Goal: Information Seeking & Learning: Learn about a topic

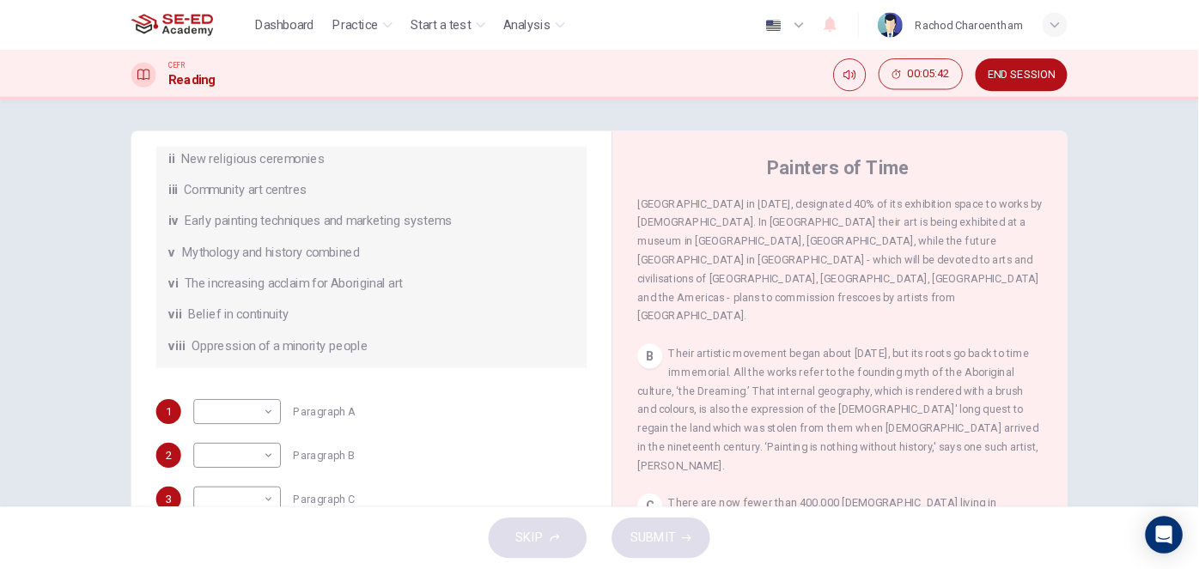
scroll to position [429, 0]
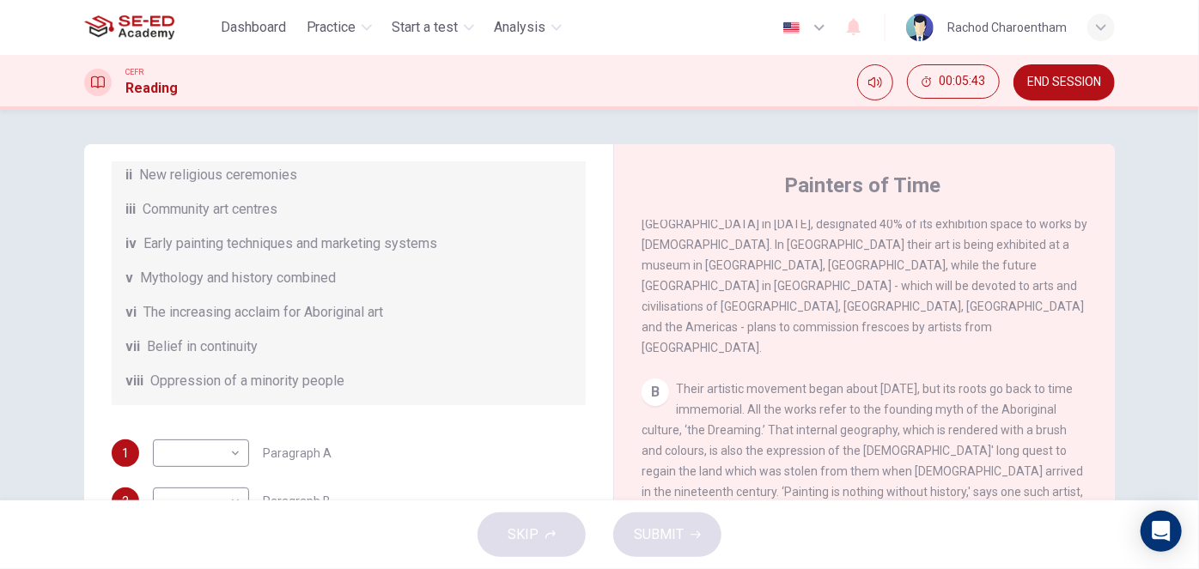
drag, startPoint x: 1318, startPoint y: 20, endPoint x: 768, endPoint y: 340, distance: 636.9
click at [768, 379] on div "B Their artistic movement began about [DATE], but its roots go back to time imm…" at bounding box center [864, 451] width 447 height 144
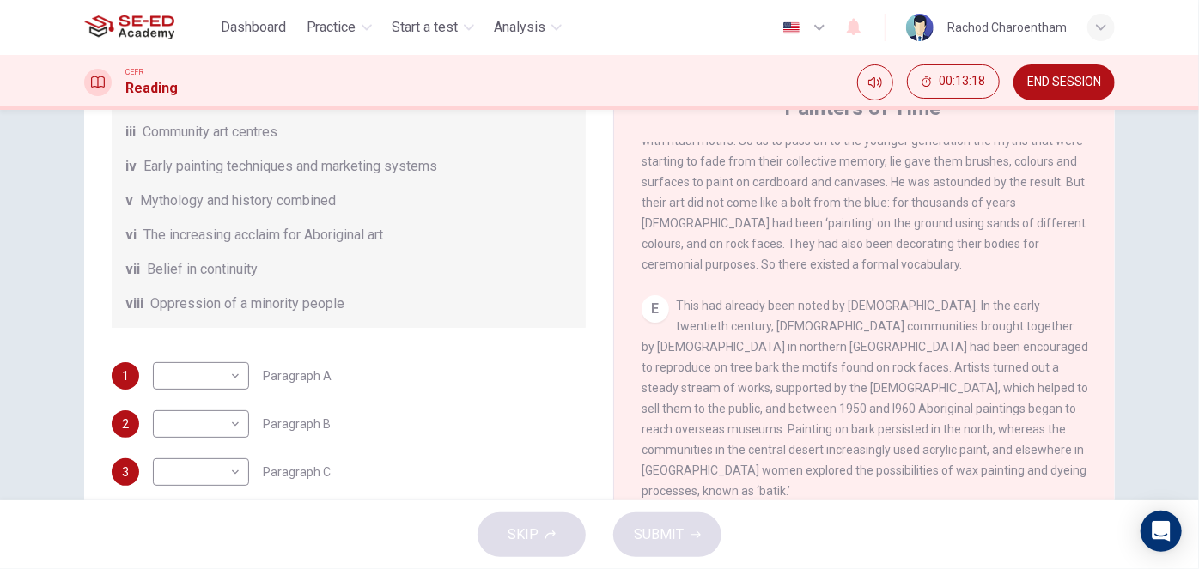
scroll to position [976, 0]
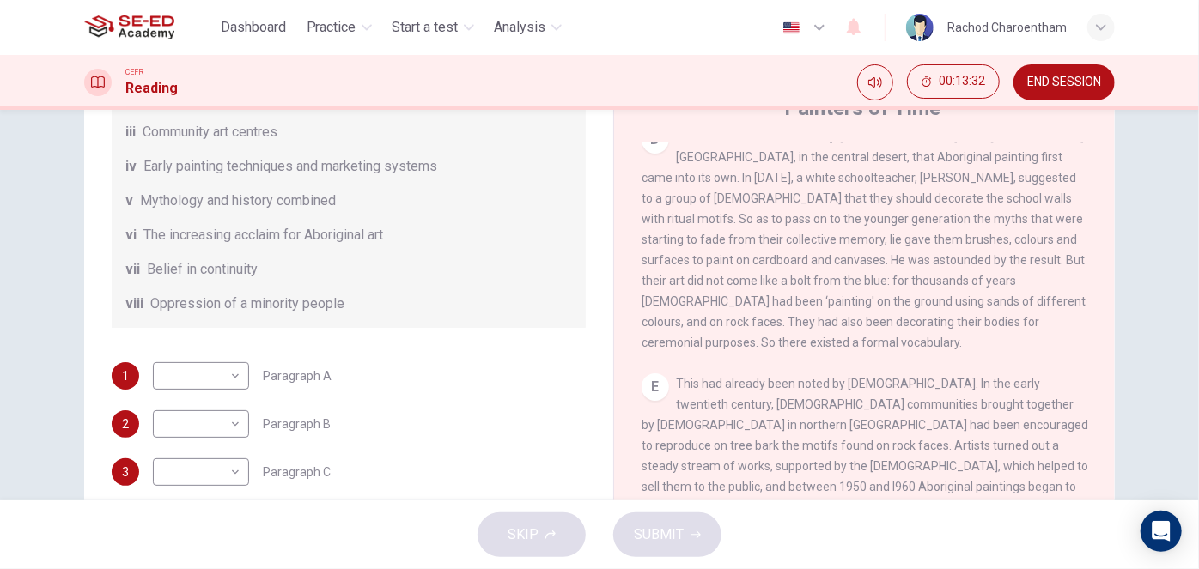
drag, startPoint x: 869, startPoint y: 357, endPoint x: 873, endPoint y: 371, distance: 14.4
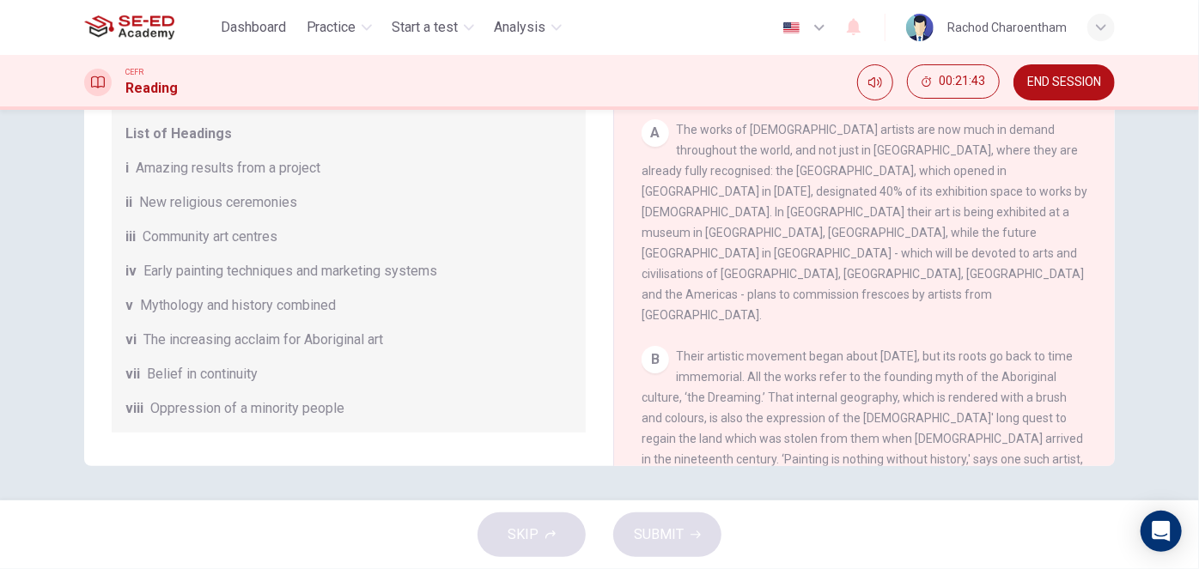
scroll to position [171, 0]
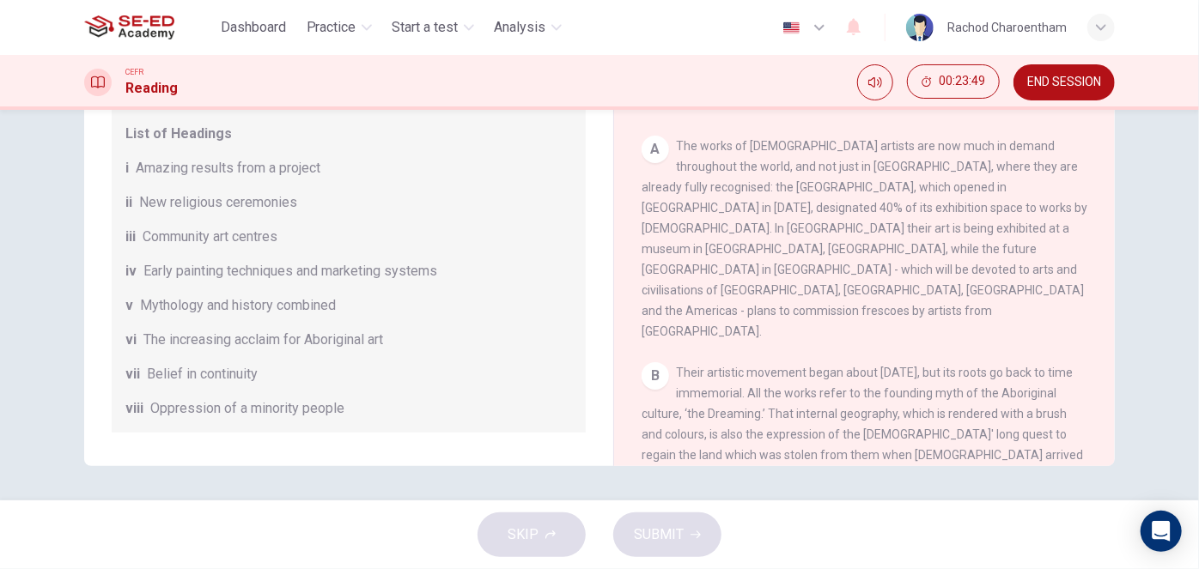
drag, startPoint x: 876, startPoint y: 273, endPoint x: 831, endPoint y: 270, distance: 44.8
click at [831, 270] on span "The works of [DEMOGRAPHIC_DATA] artists are now much in demand throughout the w…" at bounding box center [864, 238] width 446 height 199
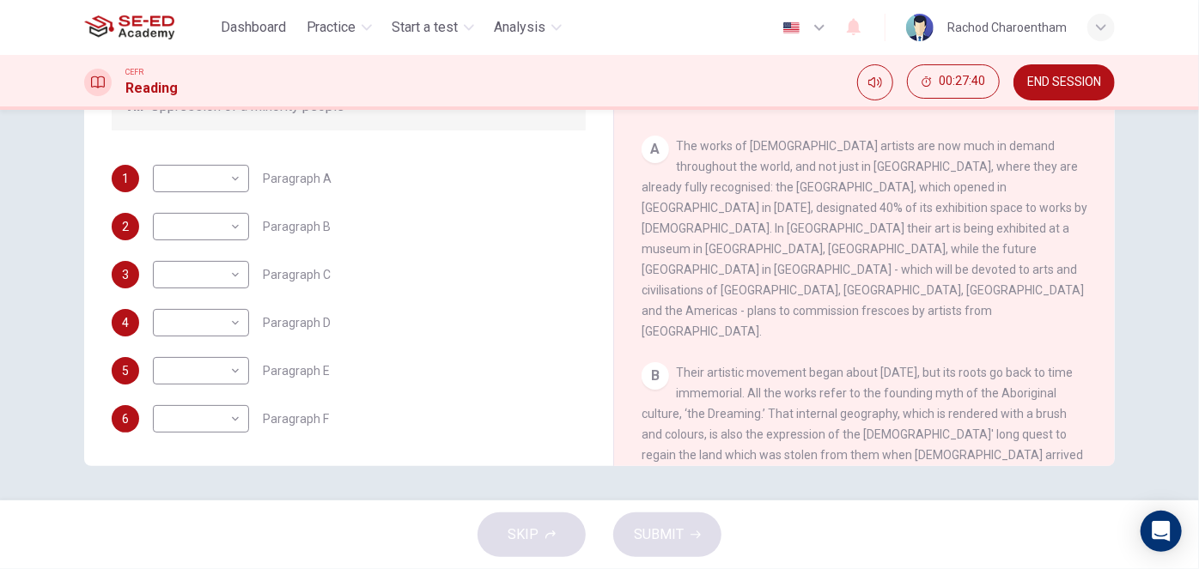
scroll to position [146, 0]
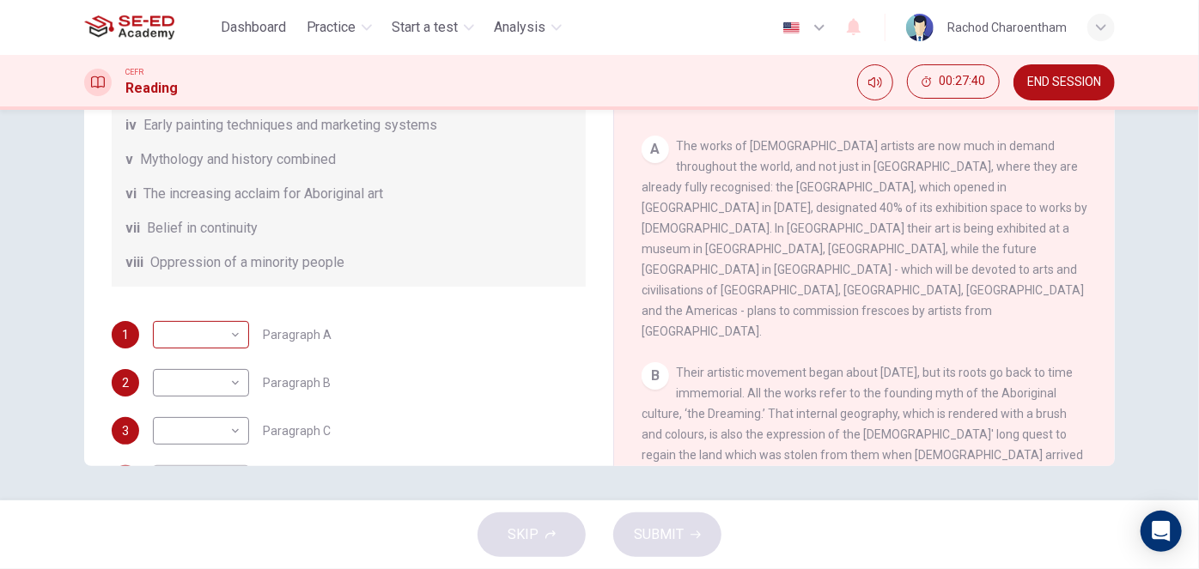
click at [216, 339] on body "This site uses cookies, as explained in our Privacy Policy . If you agree to th…" at bounding box center [599, 284] width 1199 height 569
click at [360, 324] on div "1 iv iv ​ Paragraph A" at bounding box center [349, 334] width 474 height 27
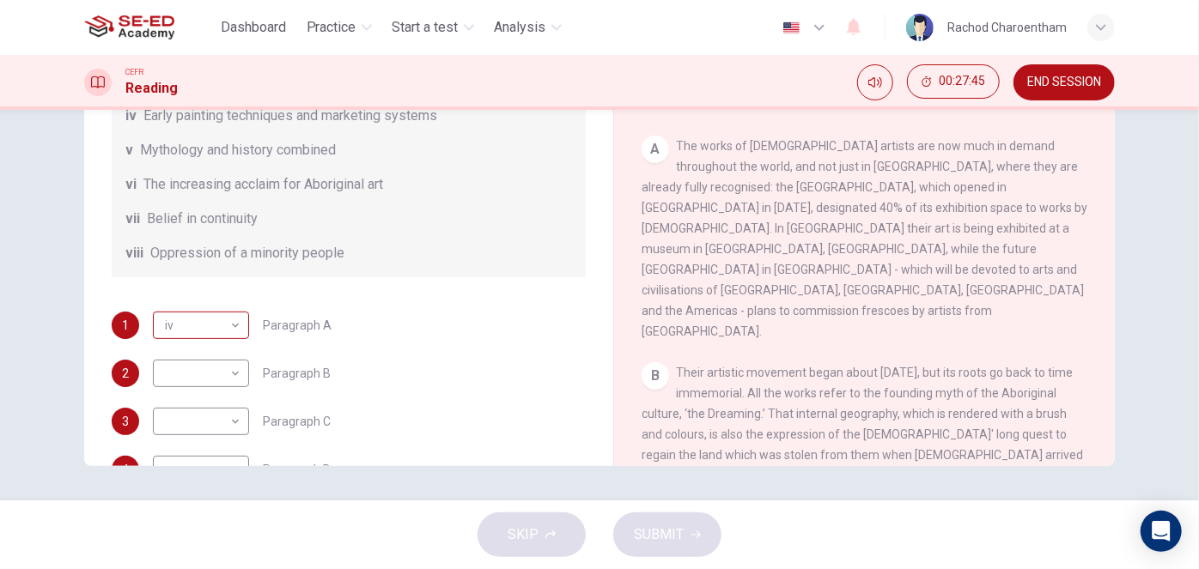
click at [193, 325] on body "This site uses cookies, as explained in our Privacy Policy . If you agree to th…" at bounding box center [599, 284] width 1199 height 569
type input "vi"
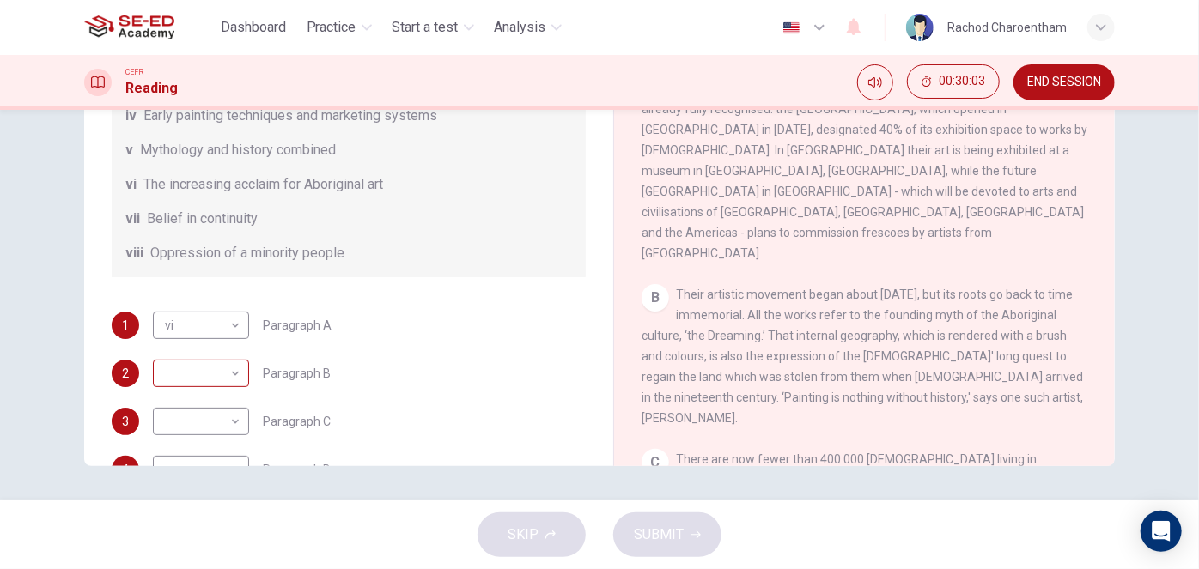
click at [224, 374] on body "This site uses cookies, as explained in our Privacy Policy . If you agree to th…" at bounding box center [599, 284] width 1199 height 569
type input "v"
click at [415, 334] on div "1 vi vi ​ Paragraph A" at bounding box center [349, 325] width 474 height 27
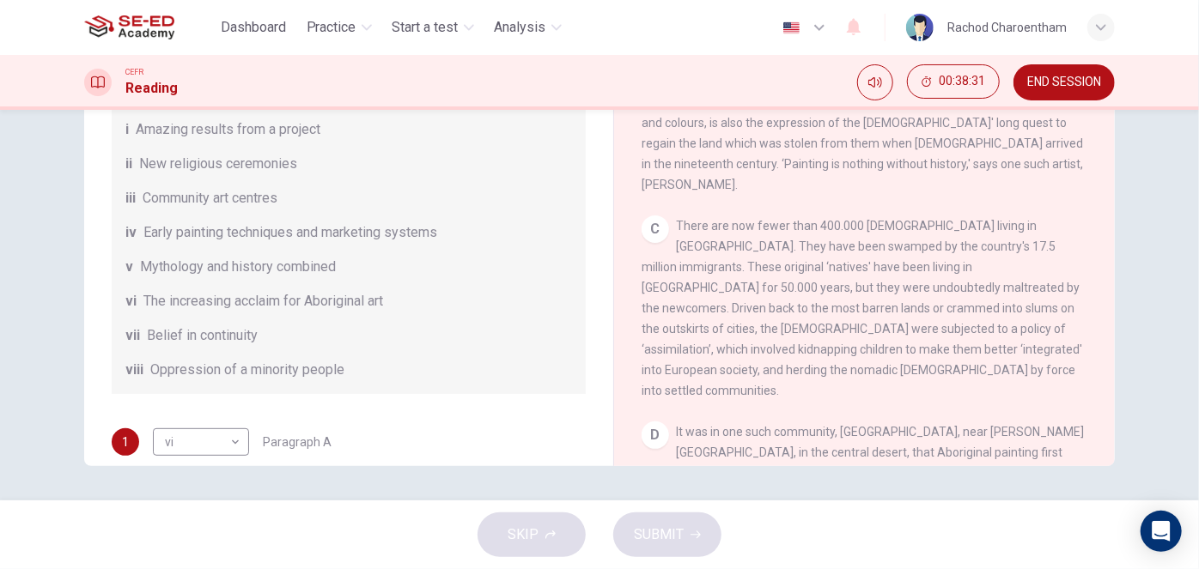
scroll to position [0, 0]
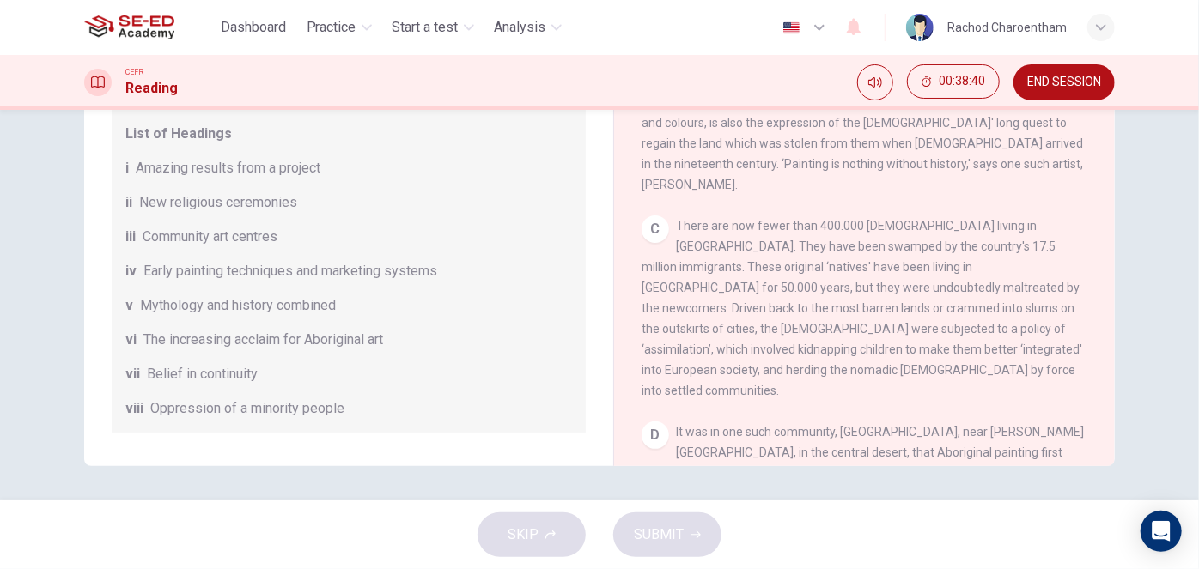
click at [235, 236] on span "Community art centres" at bounding box center [210, 237] width 135 height 21
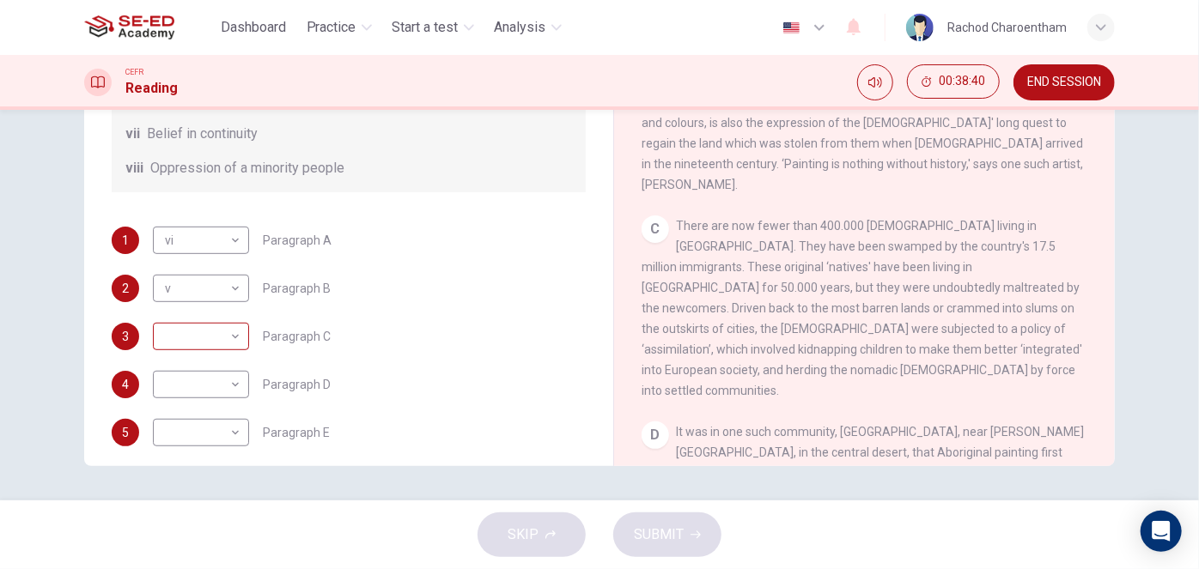
scroll to position [302, 0]
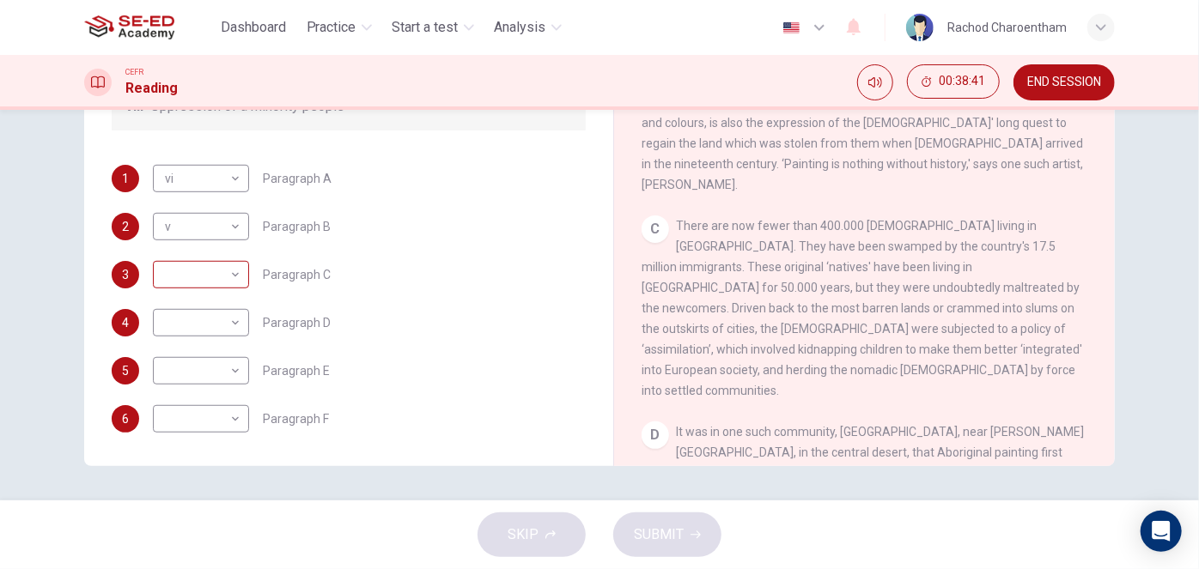
click at [228, 287] on body "This site uses cookies, as explained in our Privacy Policy . If you agree to th…" at bounding box center [599, 284] width 1199 height 569
type input "iii"
click at [647, 541] on div "SKIP SUBMIT" at bounding box center [599, 535] width 1199 height 69
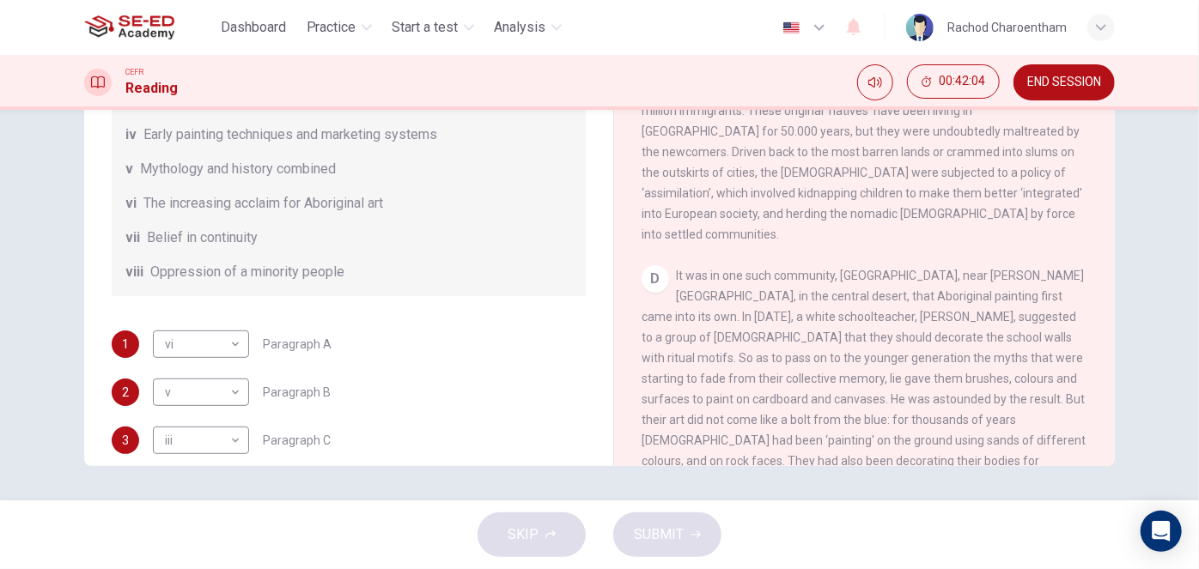
scroll to position [69, 0]
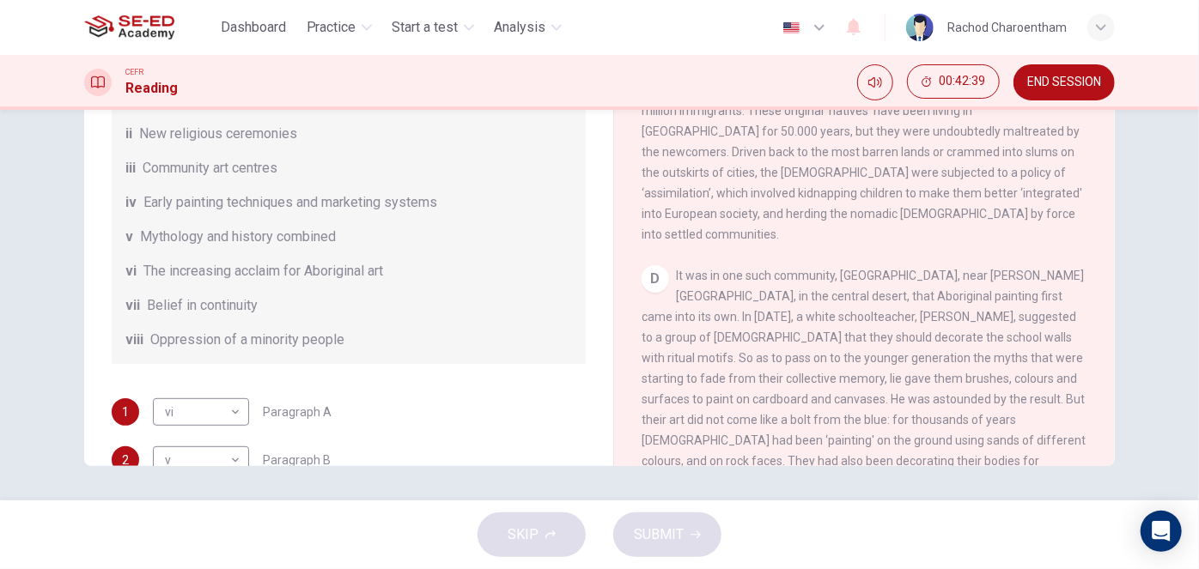
drag, startPoint x: 316, startPoint y: 185, endPoint x: 278, endPoint y: 167, distance: 41.9
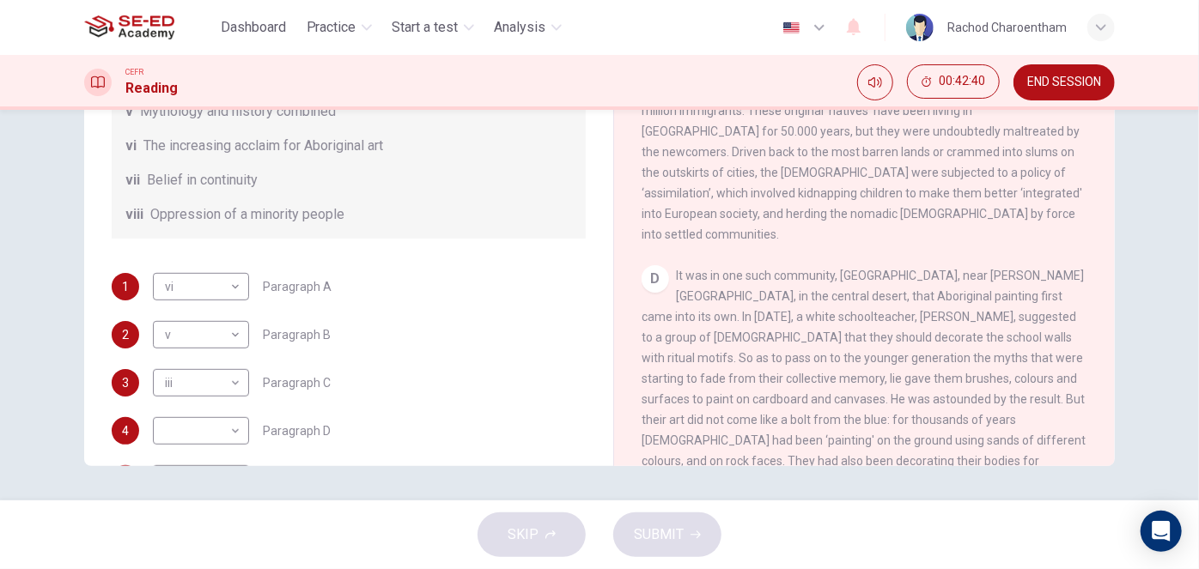
scroll to position [302, 0]
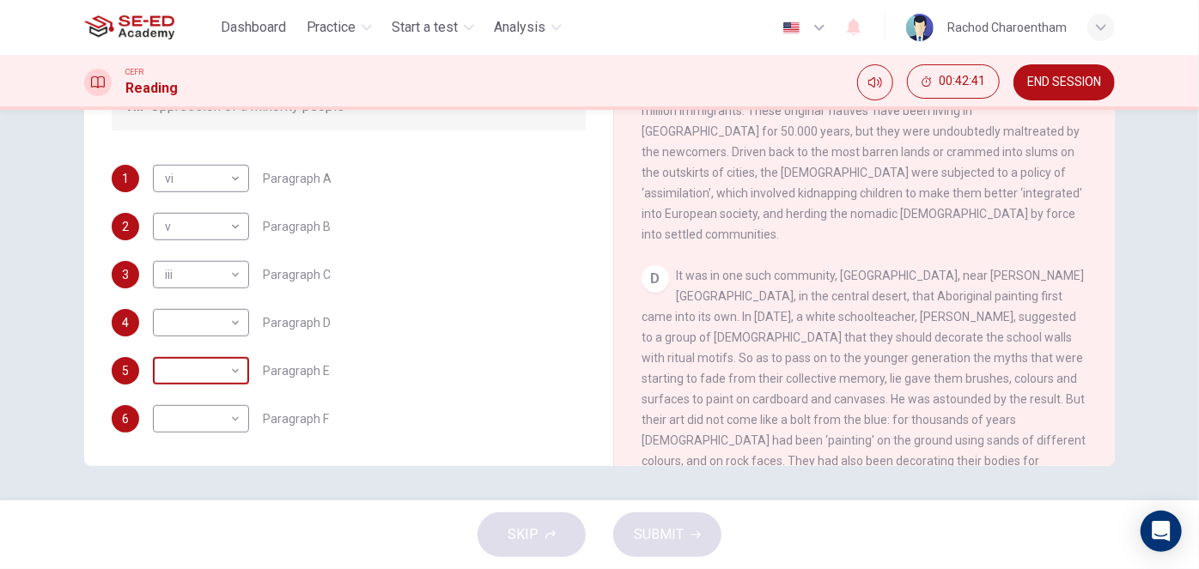
click at [198, 350] on body "This site uses cookies, as explained in our Privacy Policy . If you agree to th…" at bounding box center [599, 284] width 1199 height 569
click at [197, 569] on div at bounding box center [599, 569] width 1199 height 0
click at [217, 306] on body "This site uses cookies, as explained in our Privacy Policy . If you agree to th…" at bounding box center [599, 284] width 1199 height 569
type input "iv"
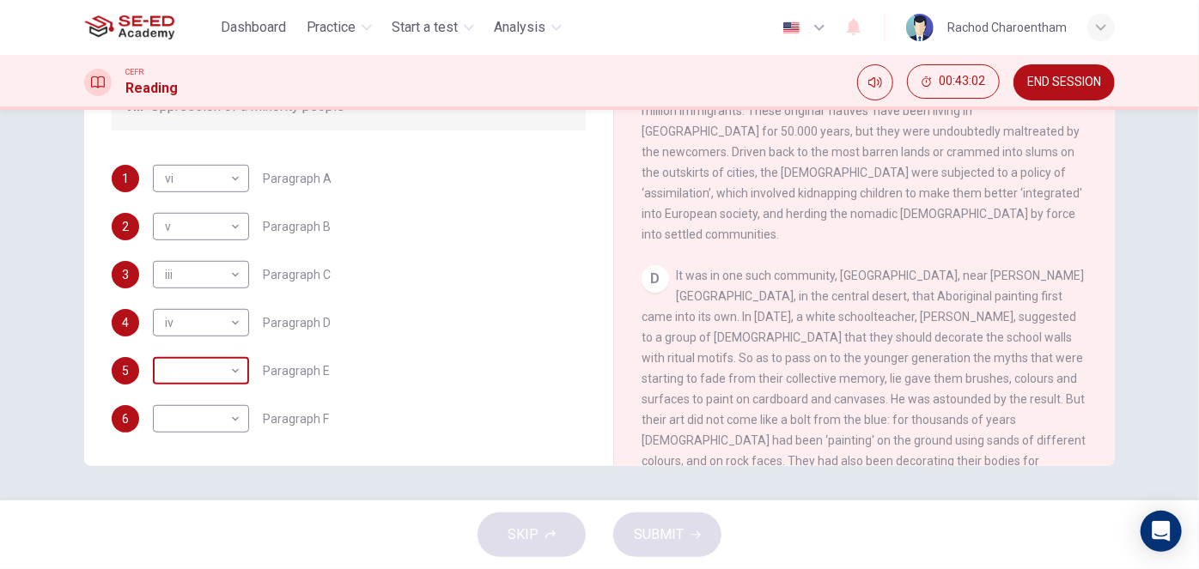
click at [201, 380] on body "This site uses cookies, as explained in our Privacy Policy . If you agree to th…" at bounding box center [599, 284] width 1199 height 569
click at [200, 569] on li "i" at bounding box center [599, 579] width 1199 height 21
type input "i"
click at [208, 406] on body "This site uses cookies, as explained in our Privacy Policy . If you agree to th…" at bounding box center [599, 284] width 1199 height 569
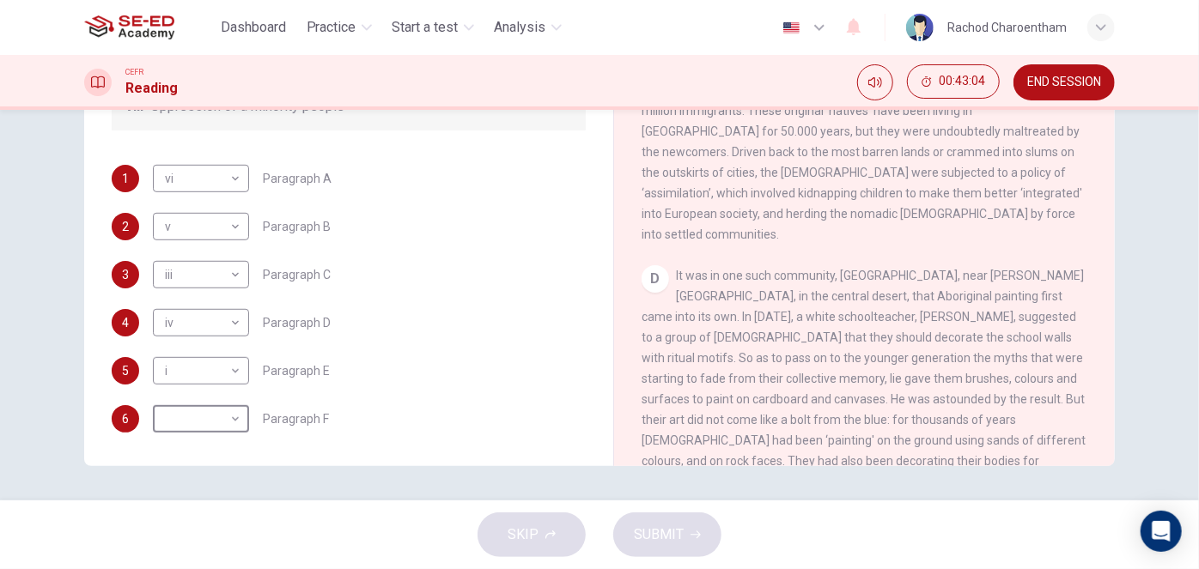
type input "ii"
click at [660, 527] on span "SUBMIT" at bounding box center [659, 535] width 50 height 24
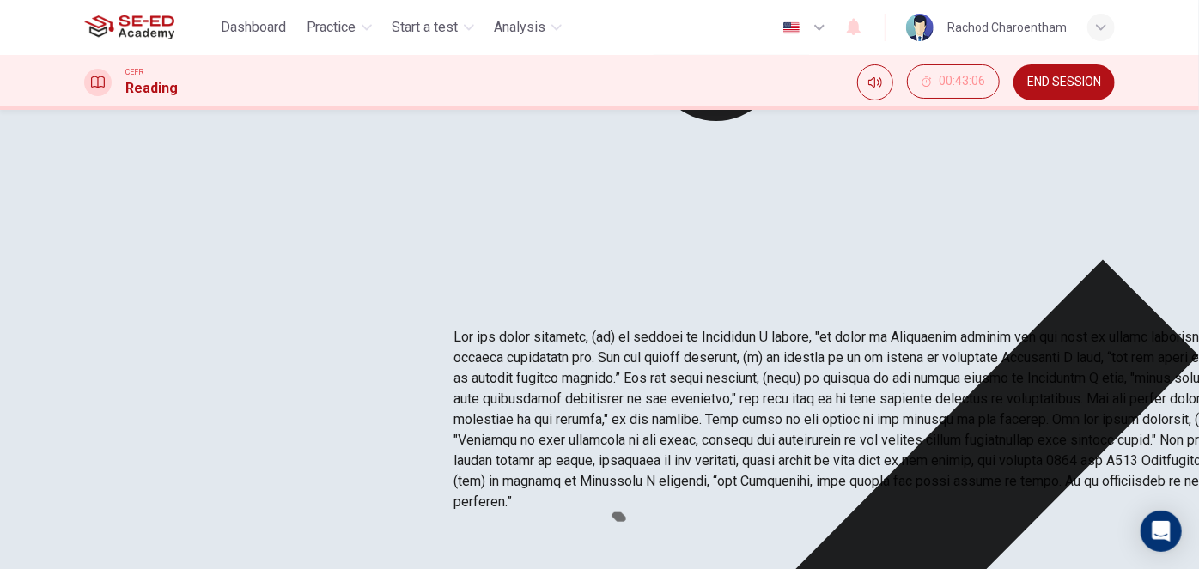
scroll to position [639, 0]
click at [896, 269] on span "It was in one such community, [GEOGRAPHIC_DATA], near [PERSON_NAME][GEOGRAPHIC_…" at bounding box center [863, 379] width 444 height 220
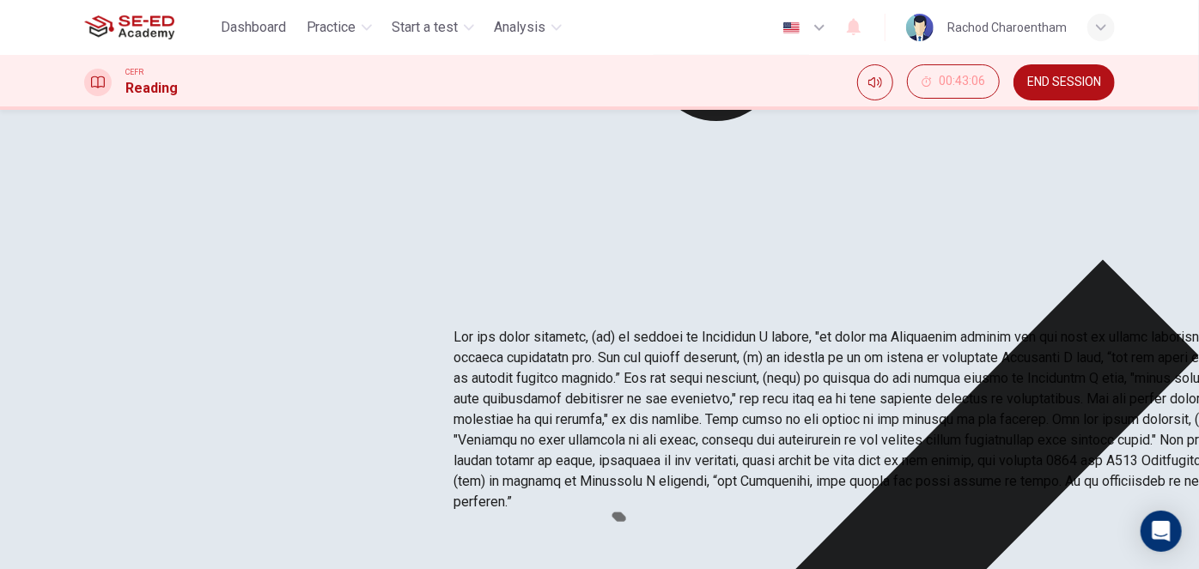
click at [409, 321] on div "1 vi vi ​ Paragraph A 2 v v ​ Paragraph B 3 iii iii ​ Paragraph C 4 iv iv ​ Par…" at bounding box center [349, 441] width 474 height 397
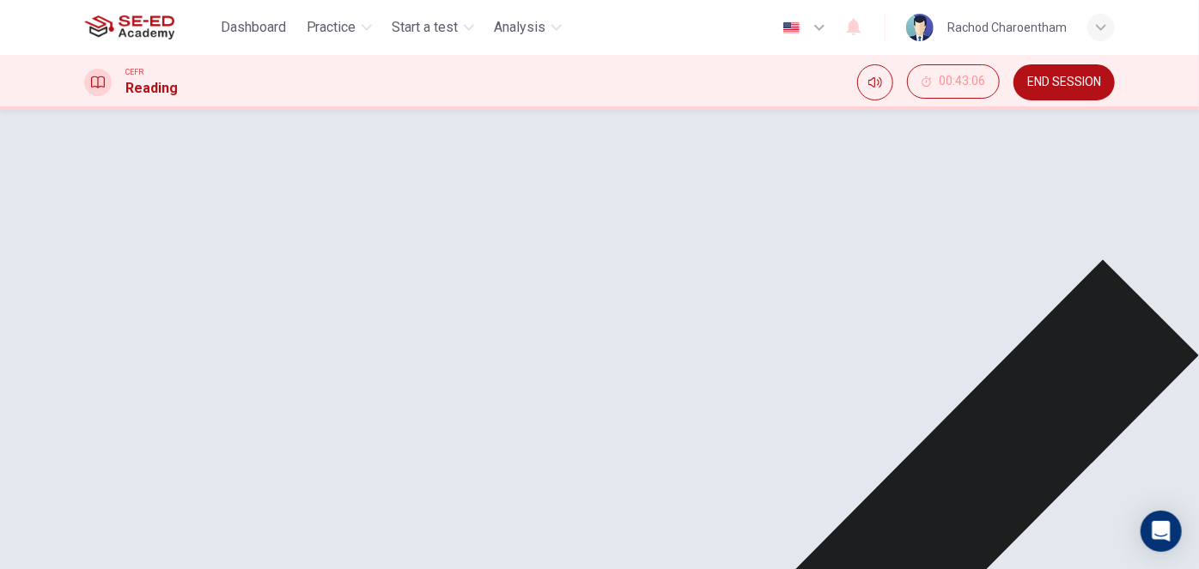
scroll to position [0, 0]
drag, startPoint x: 862, startPoint y: 544, endPoint x: 868, endPoint y: 499, distance: 45.1
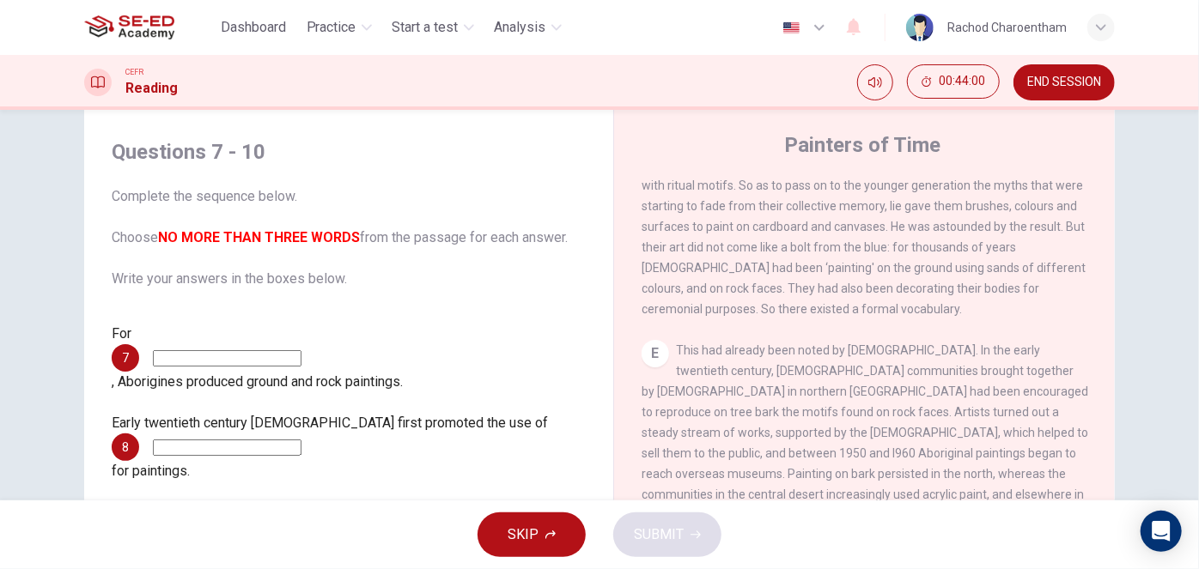
scroll to position [1092, 0]
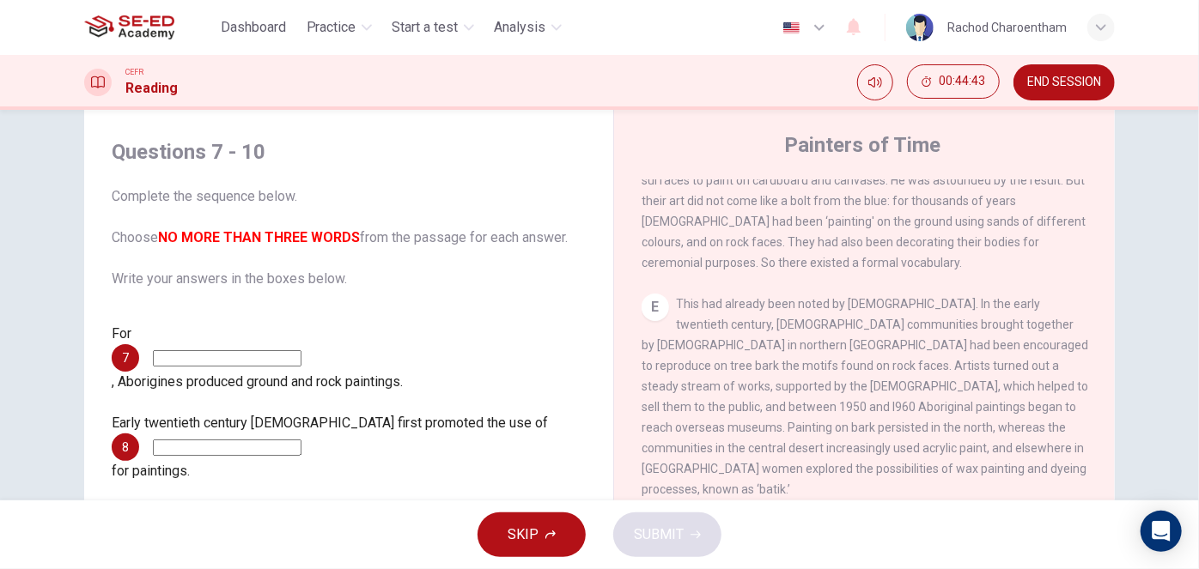
click at [283, 440] on input at bounding box center [227, 448] width 149 height 16
type input "motifs"
click at [471, 385] on div "For 7 , Aborigines produced ground and rock paintings. Early twentieth century …" at bounding box center [349, 492] width 474 height 337
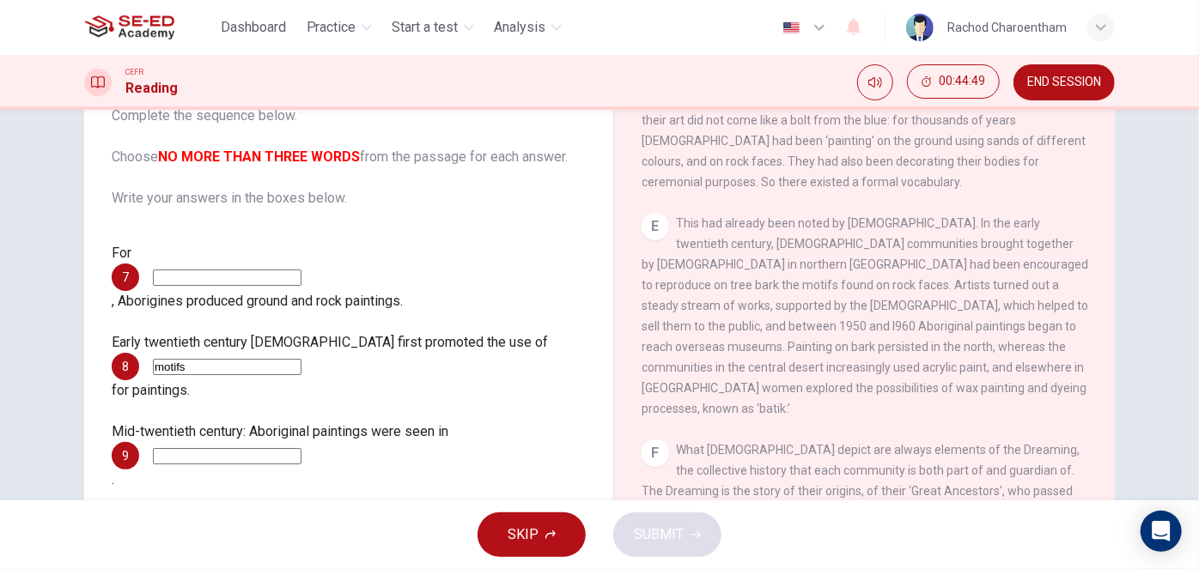
scroll to position [119, 0]
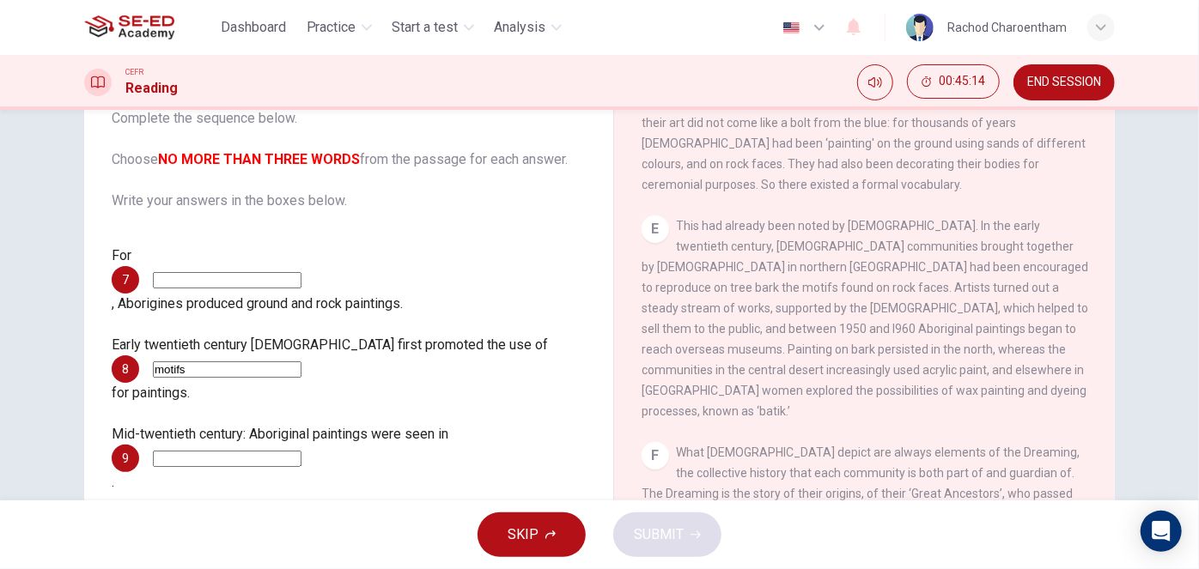
click at [264, 451] on input at bounding box center [227, 459] width 149 height 16
type input "museum"
click at [240, 540] on input at bounding box center [227, 548] width 149 height 16
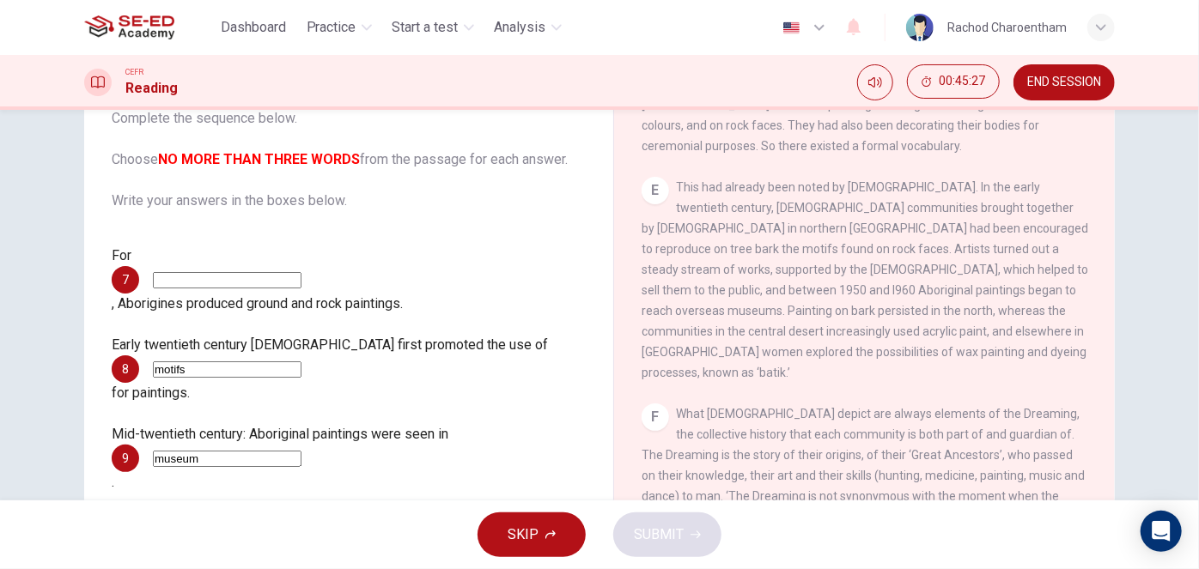
scroll to position [1092, 0]
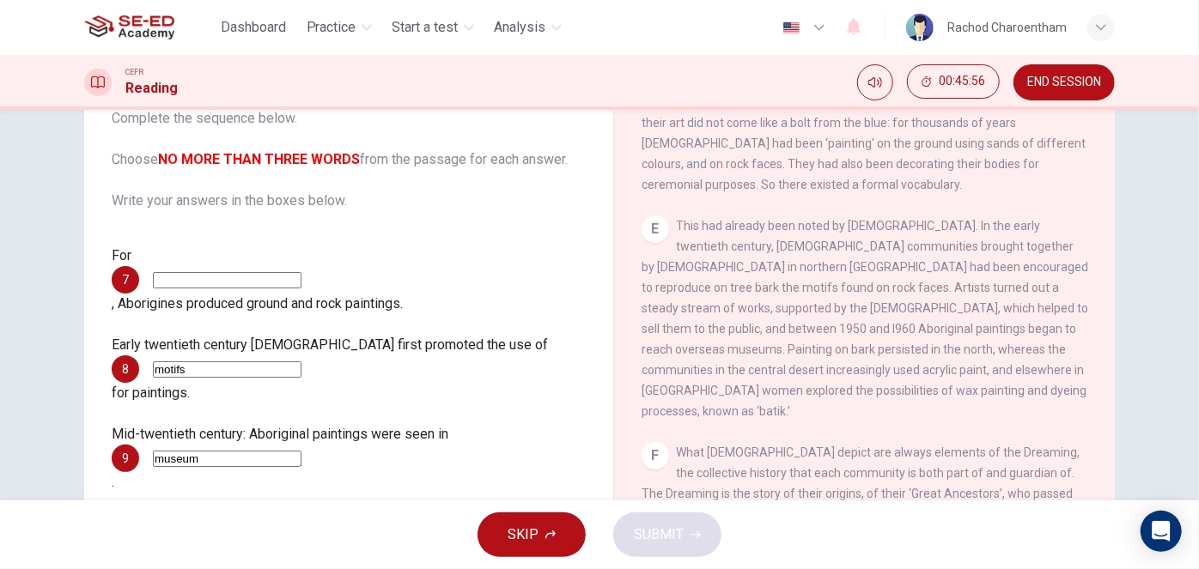
click at [212, 540] on input at bounding box center [227, 548] width 149 height 16
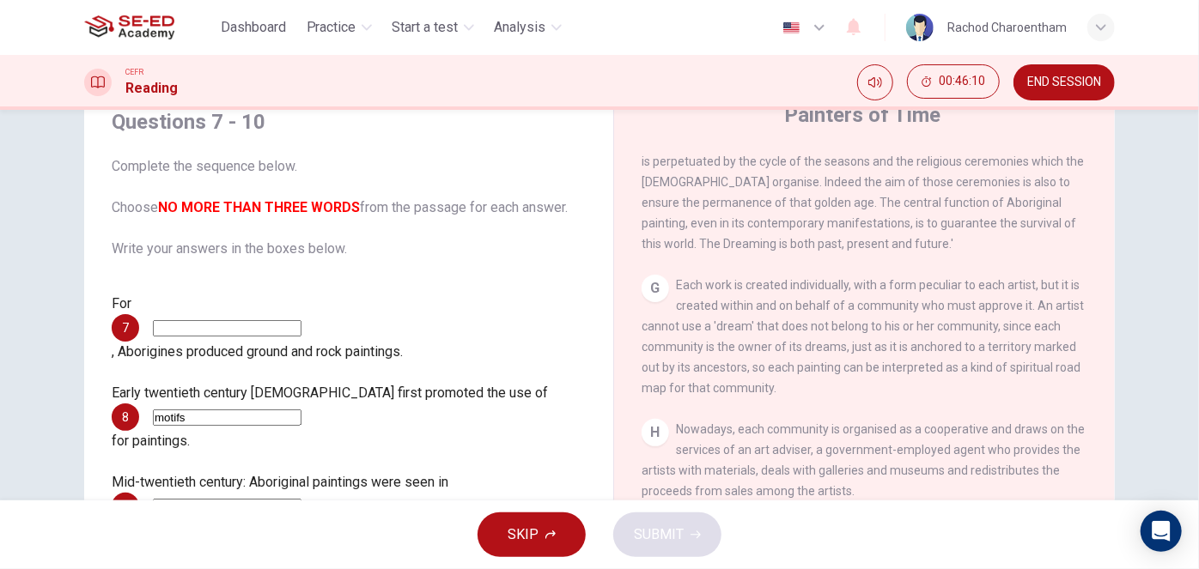
scroll to position [40, 0]
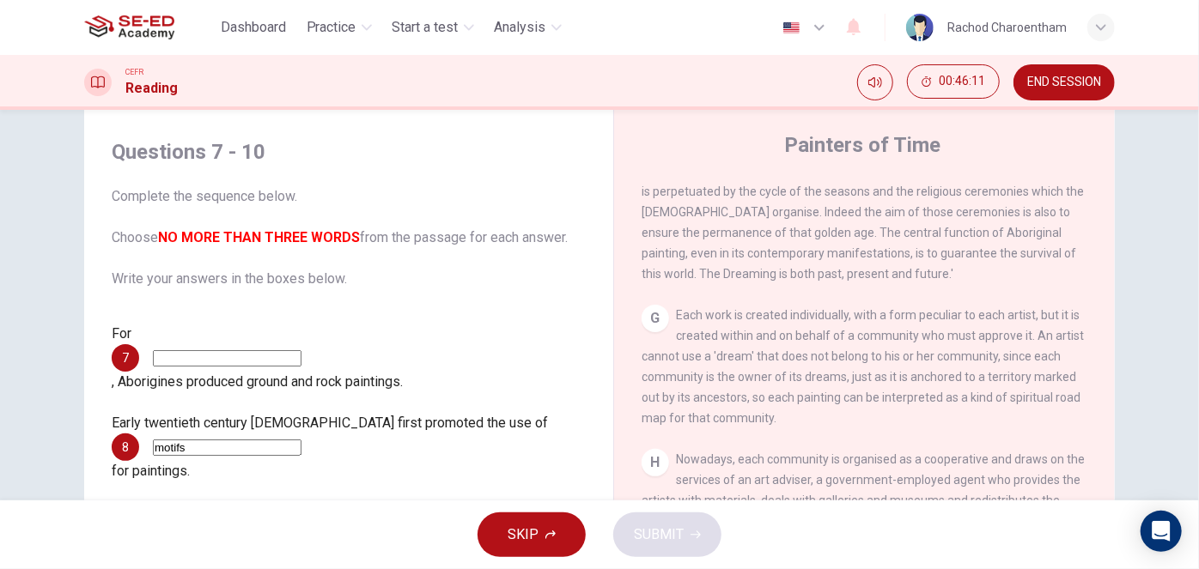
type input "acrylic"
click at [235, 350] on input at bounding box center [227, 358] width 149 height 16
type input "ok"
click at [669, 534] on span "SUBMIT" at bounding box center [659, 535] width 50 height 24
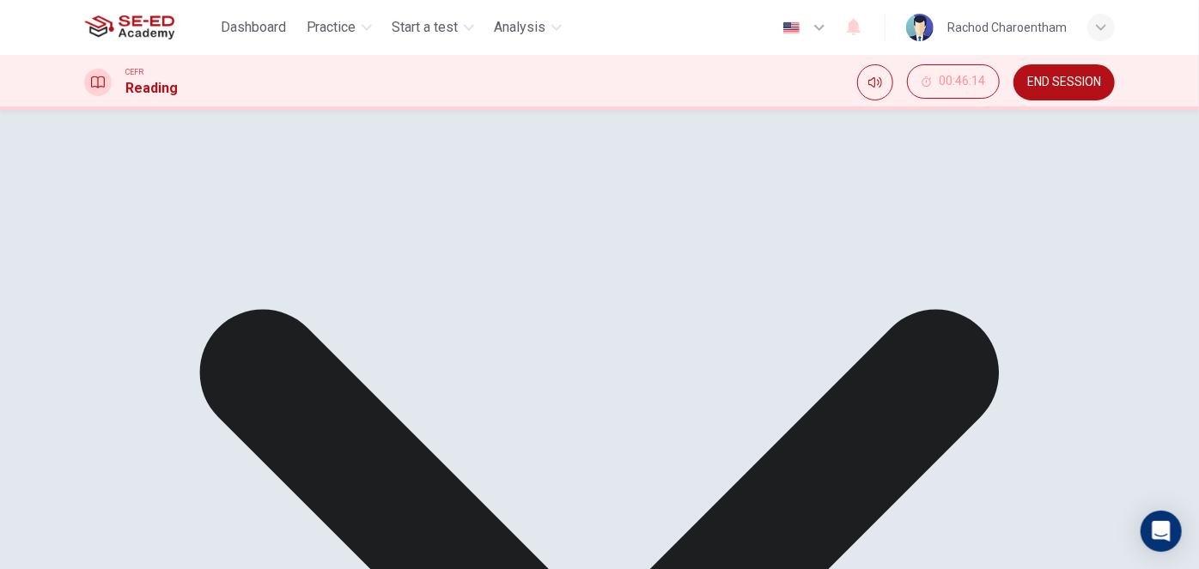
scroll to position [275, 0]
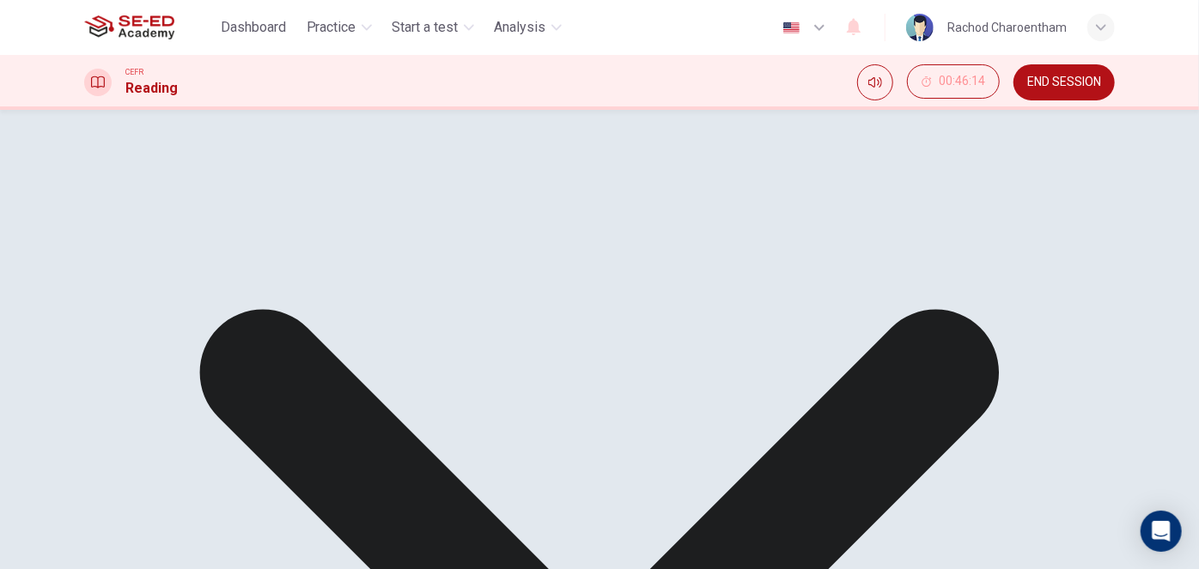
scroll to position [795, 0]
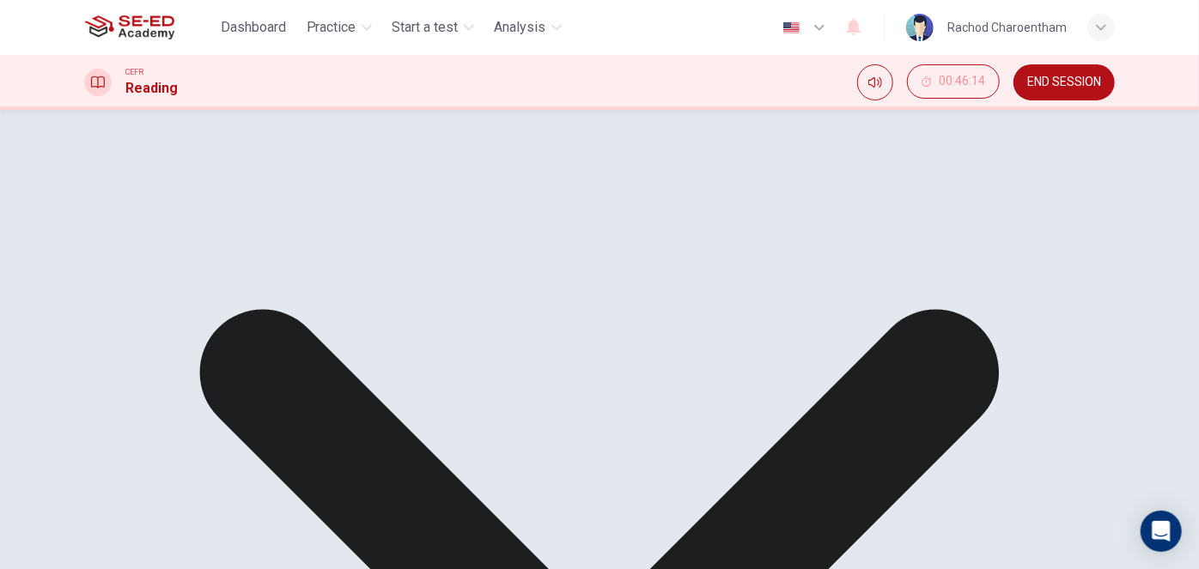
scroll to position [1030, 0]
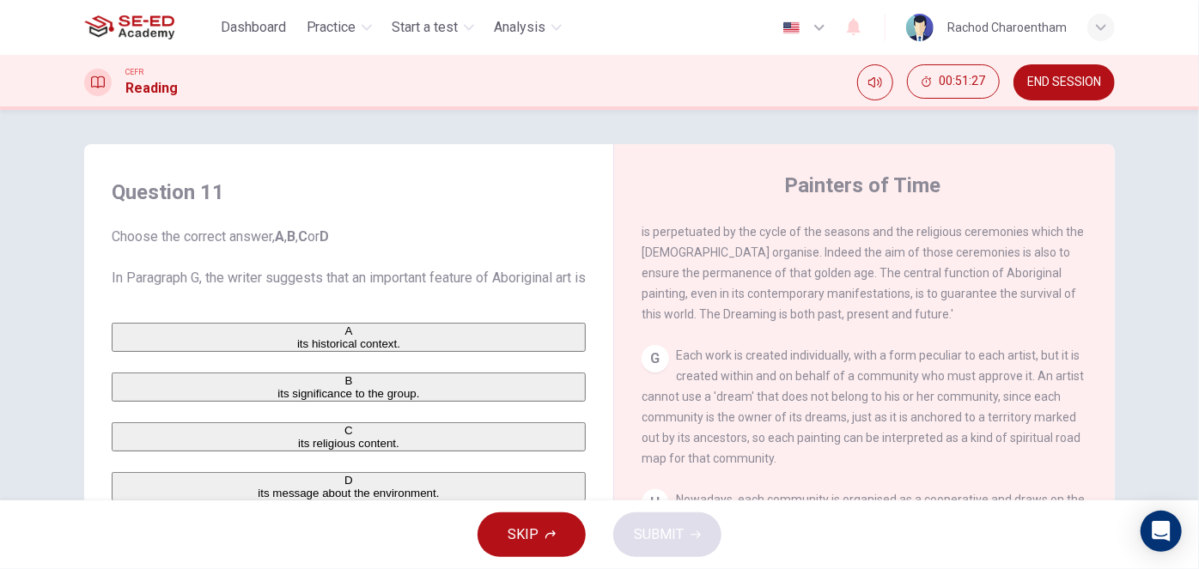
scroll to position [77, 0]
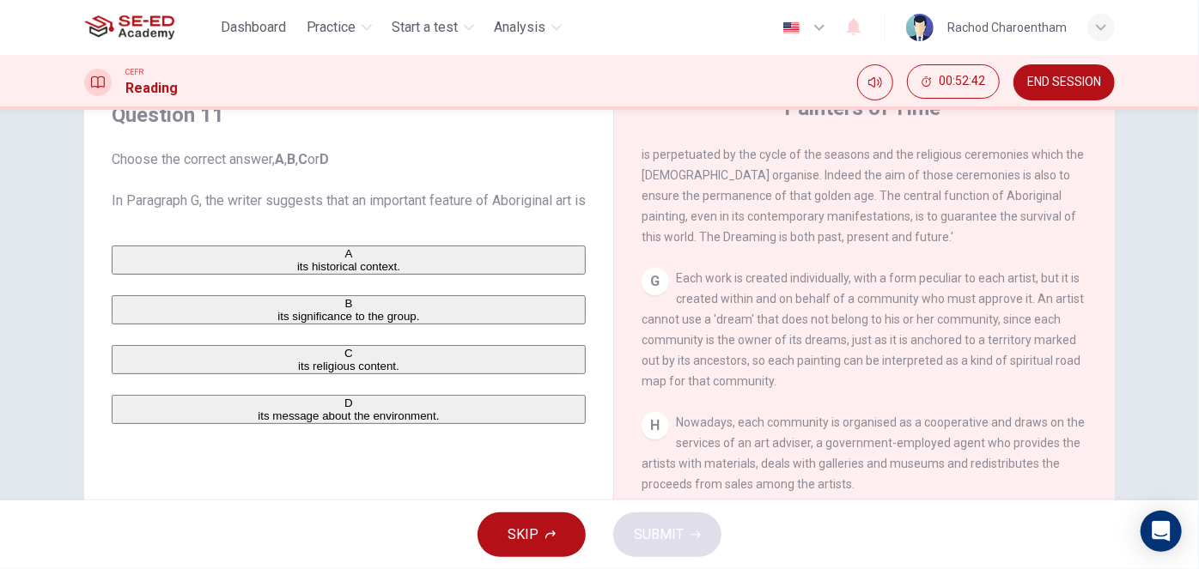
drag, startPoint x: 691, startPoint y: 291, endPoint x: 761, endPoint y: 280, distance: 70.4
click at [761, 280] on div "G Each work is created individually, with a form peculiar to each artist, but i…" at bounding box center [864, 330] width 447 height 124
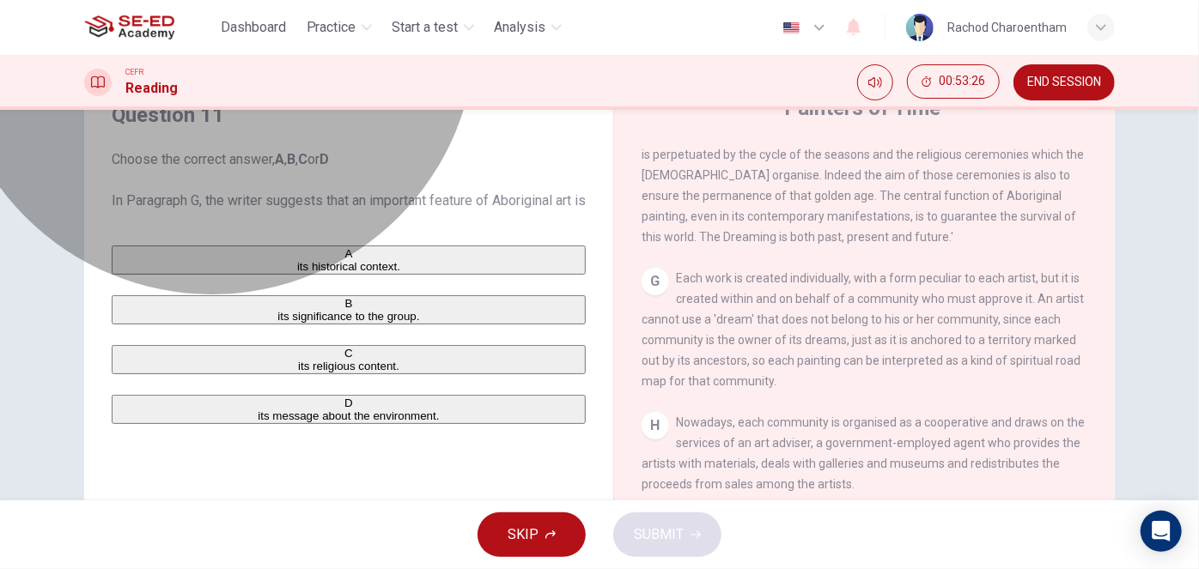
click at [320, 323] on span "its significance to the group." at bounding box center [348, 316] width 142 height 13
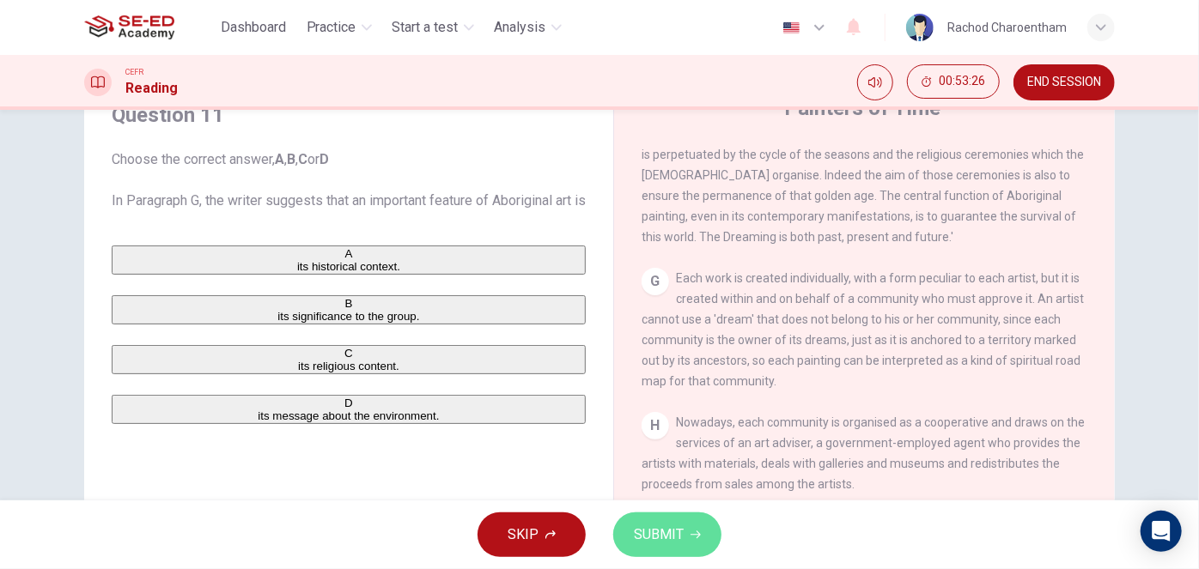
click at [641, 535] on span "SUBMIT" at bounding box center [659, 535] width 50 height 24
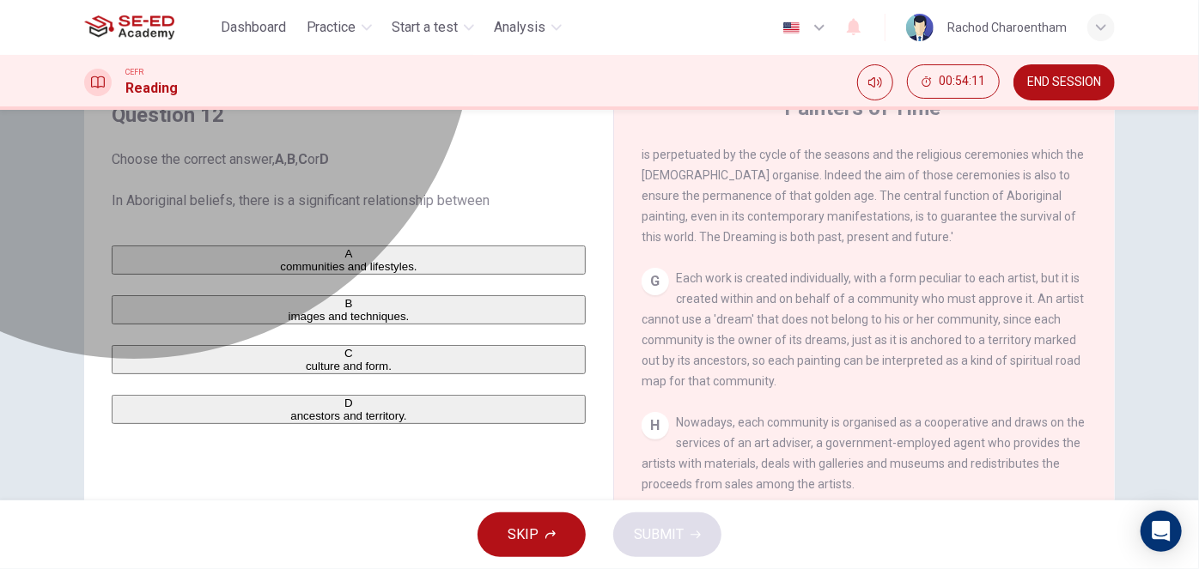
click at [290, 422] on span "ancestors and territory." at bounding box center [348, 416] width 116 height 13
